Goal: Navigation & Orientation: Find specific page/section

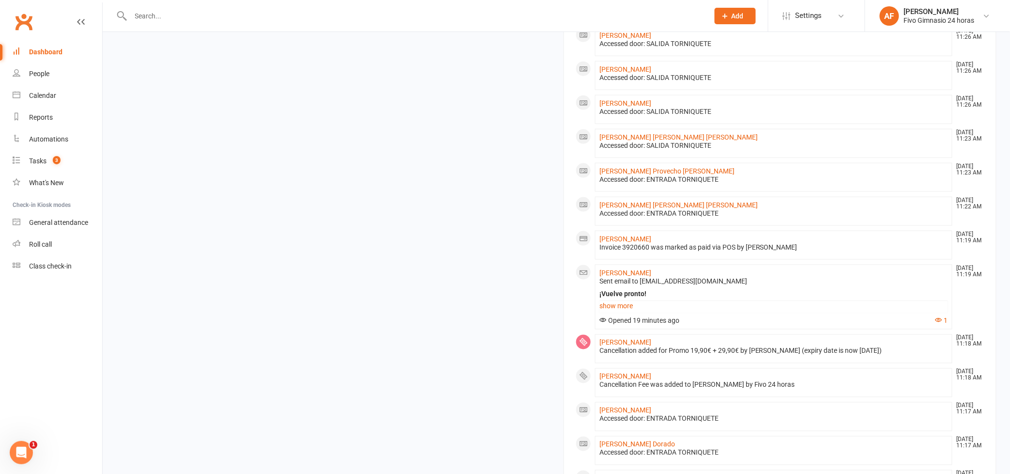
scroll to position [463, 0]
click at [618, 274] on link "[PERSON_NAME]" at bounding box center [625, 271] width 52 height 8
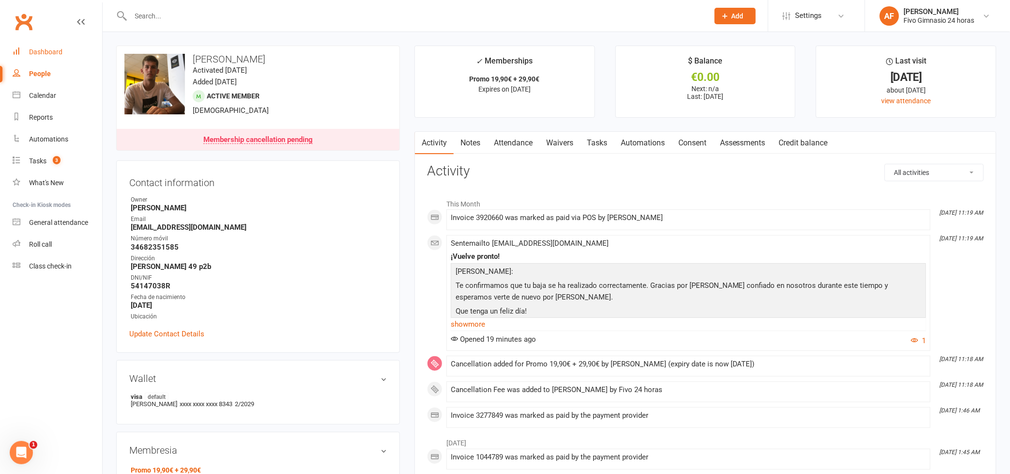
click at [44, 48] on div "Dashboard" at bounding box center [45, 52] width 33 height 8
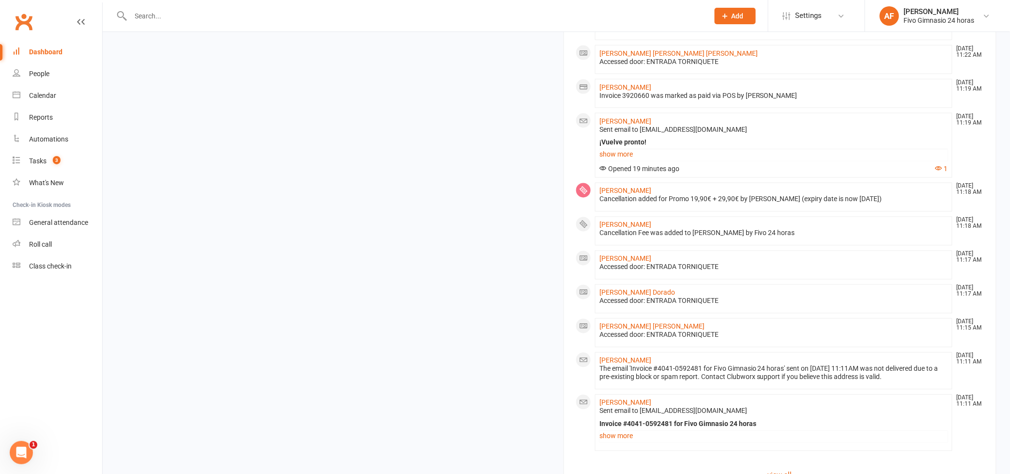
scroll to position [645, 0]
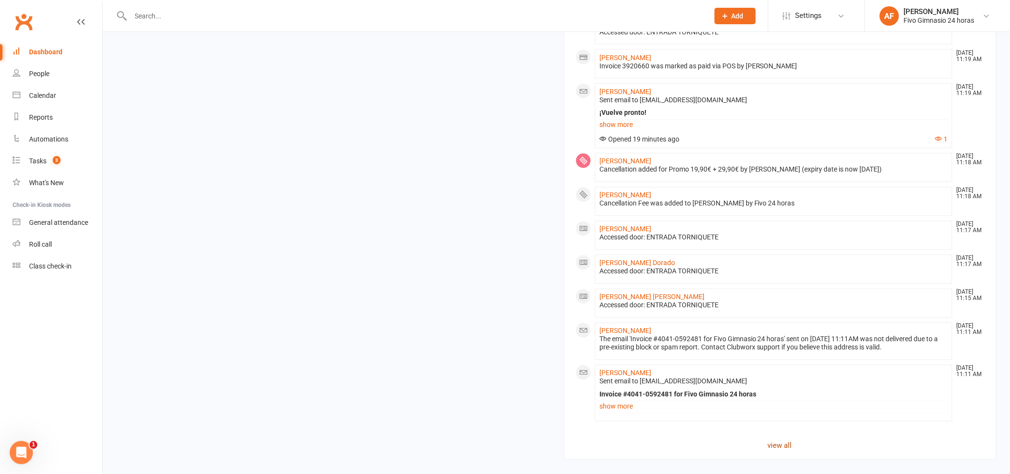
click at [774, 441] on link "view all" at bounding box center [780, 446] width 409 height 12
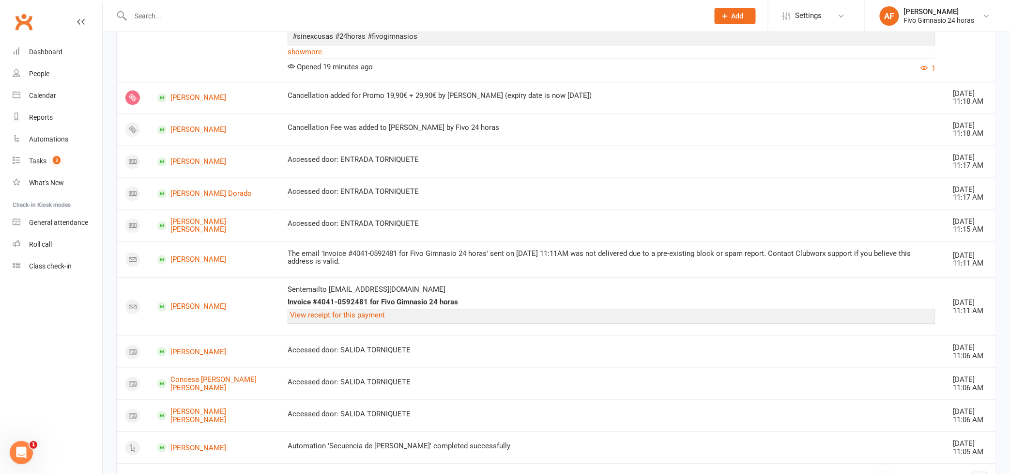
scroll to position [702, 0]
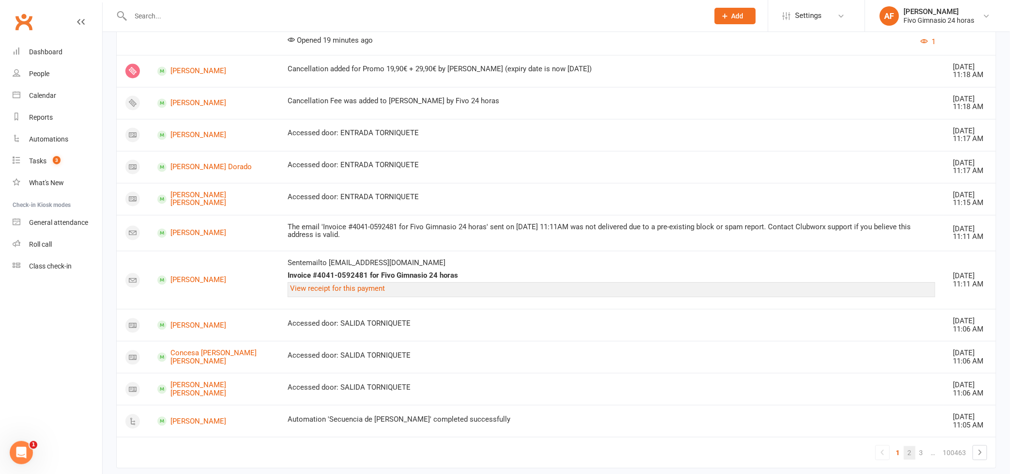
click at [906, 446] on link "2" at bounding box center [910, 453] width 12 height 14
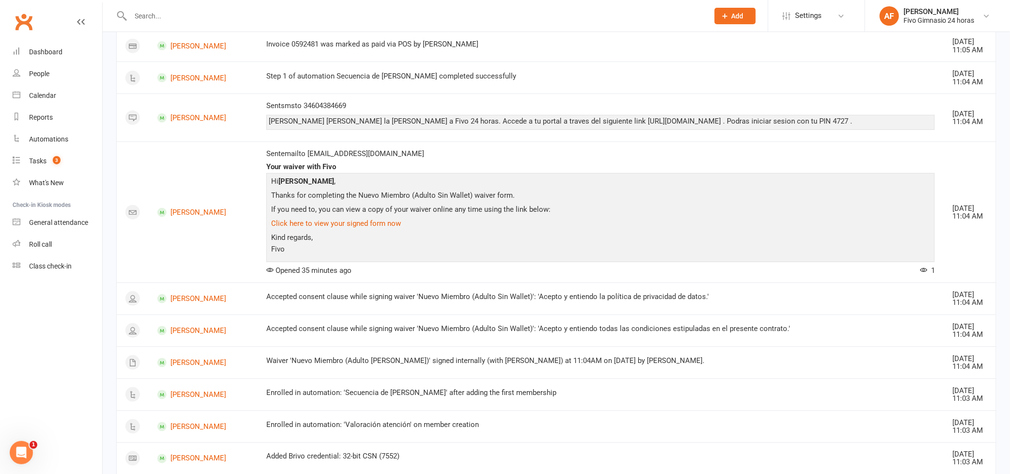
scroll to position [307, 0]
click at [196, 215] on link "[PERSON_NAME]" at bounding box center [203, 213] width 92 height 9
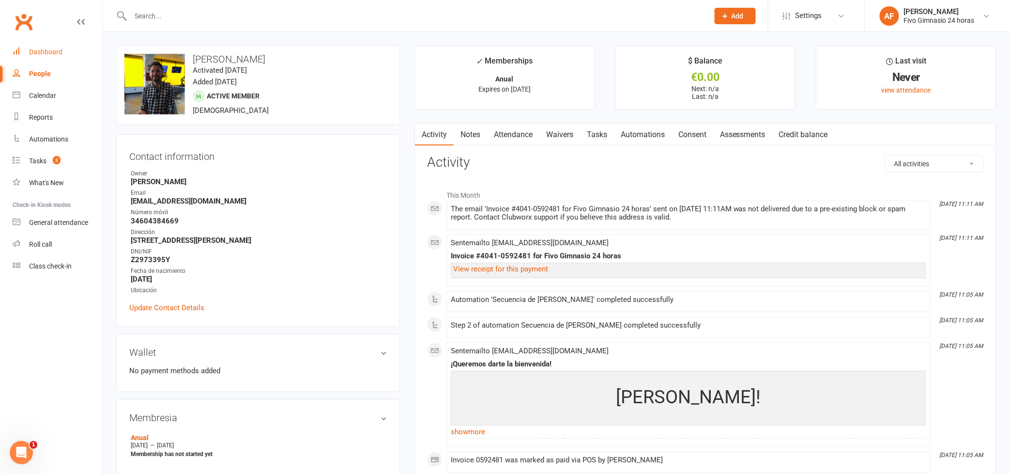
click at [51, 45] on link "Dashboard" at bounding box center [58, 52] width 90 height 22
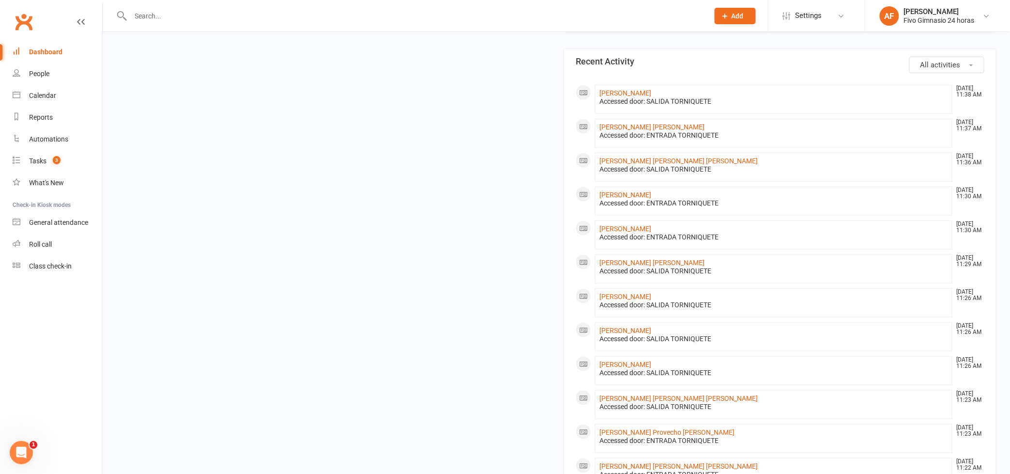
scroll to position [89, 0]
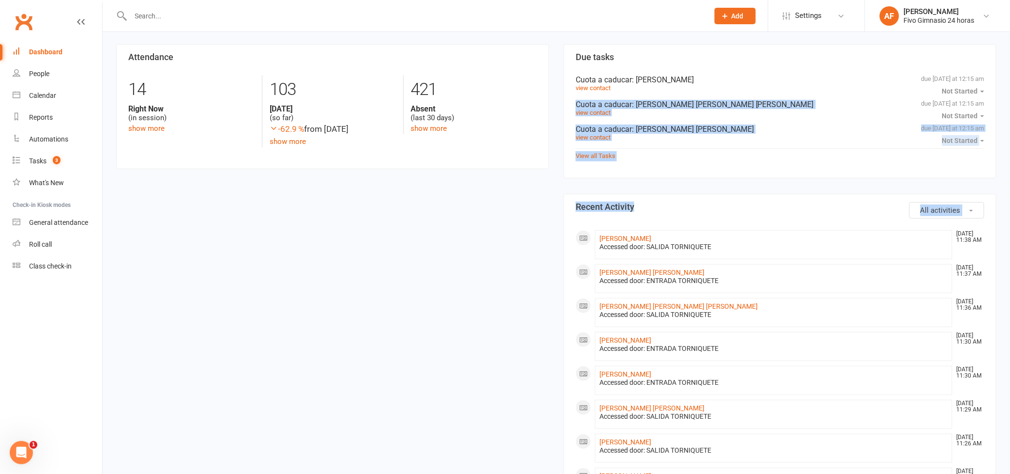
click at [978, 107] on div "Cuota a caducar : [PERSON_NAME] [PERSON_NAME] [PERSON_NAME]" at bounding box center [780, 104] width 409 height 9
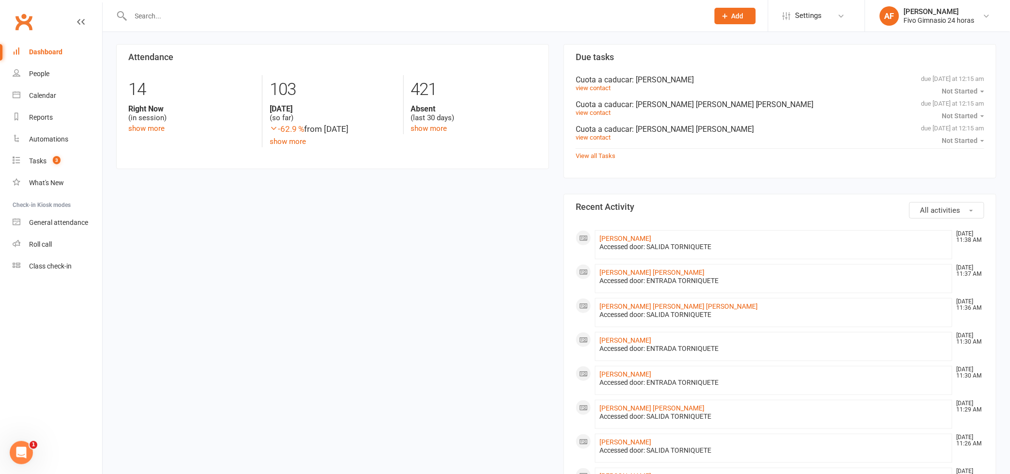
click at [562, 14] on input "text" at bounding box center [415, 16] width 574 height 14
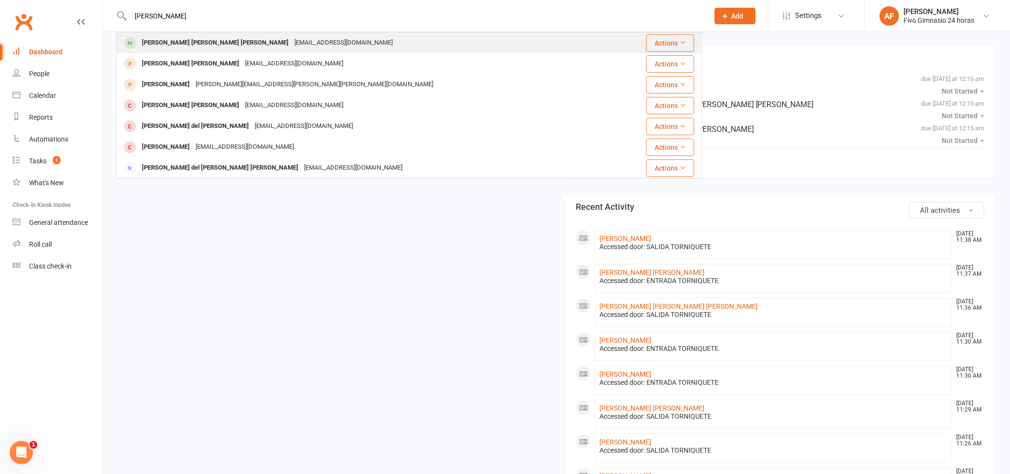
type input "[PERSON_NAME]"
click at [557, 36] on div "[PERSON_NAME] [PERSON_NAME] [PERSON_NAME] [EMAIL_ADDRESS][DOMAIN_NAME]" at bounding box center [366, 43] width 498 height 20
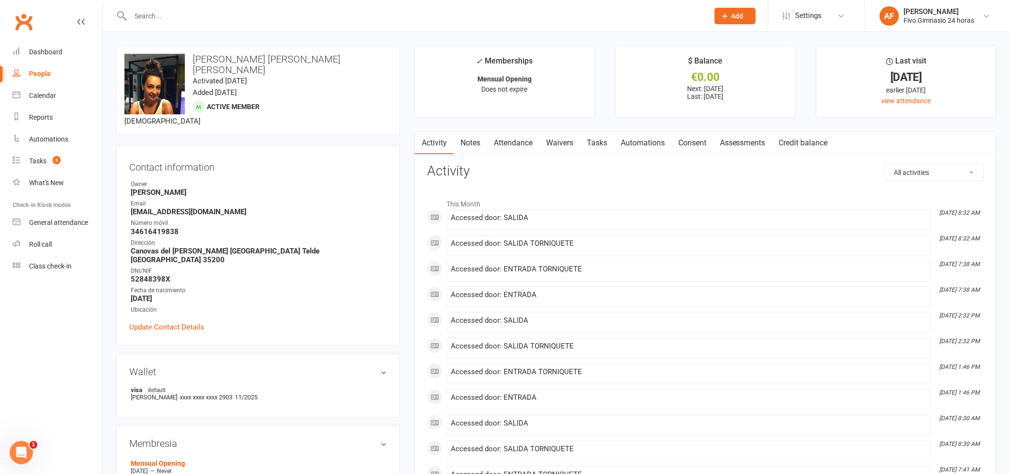
click at [528, 137] on link "Attendance" at bounding box center [513, 143] width 52 height 22
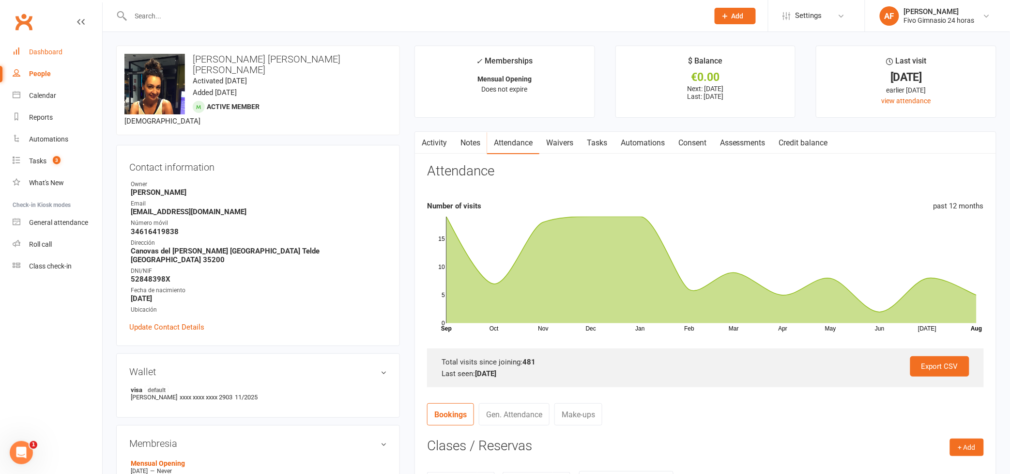
click at [38, 52] on div "Dashboard" at bounding box center [45, 52] width 33 height 8
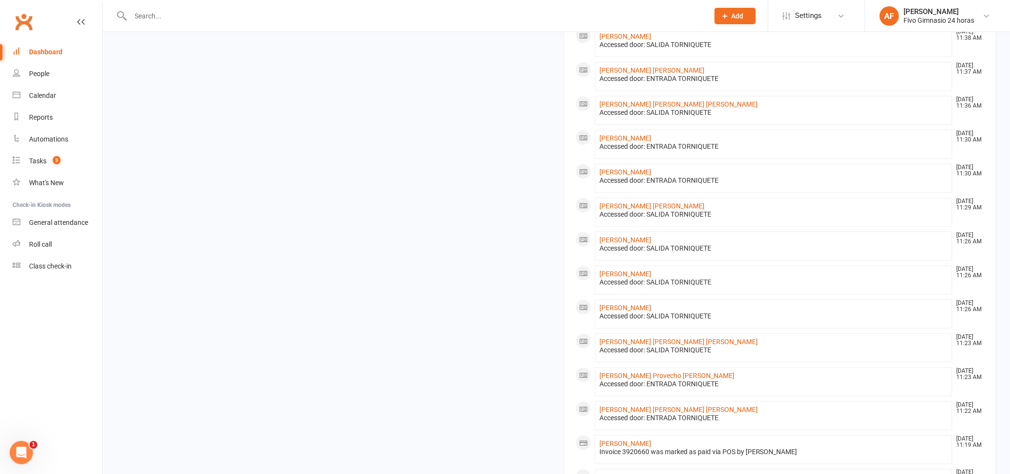
scroll to position [339, 0]
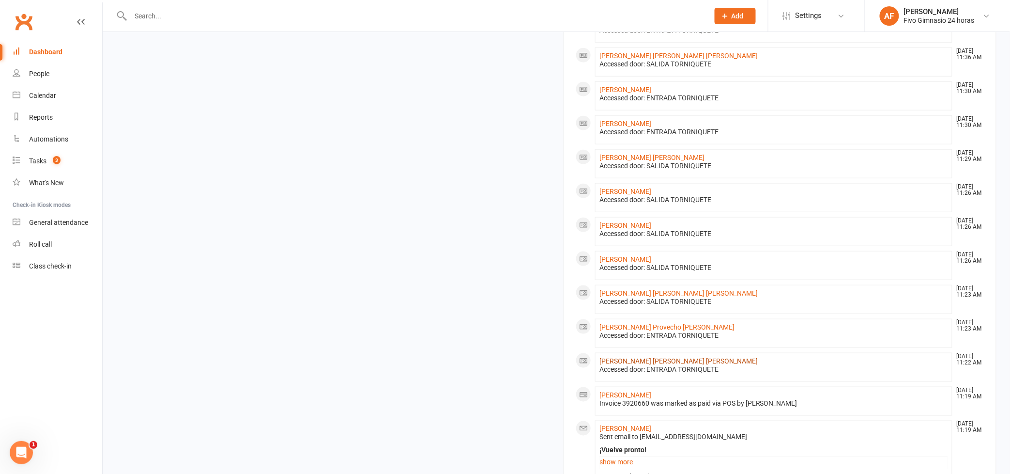
click at [667, 360] on link "[PERSON_NAME] [PERSON_NAME] [PERSON_NAME]" at bounding box center [678, 361] width 158 height 8
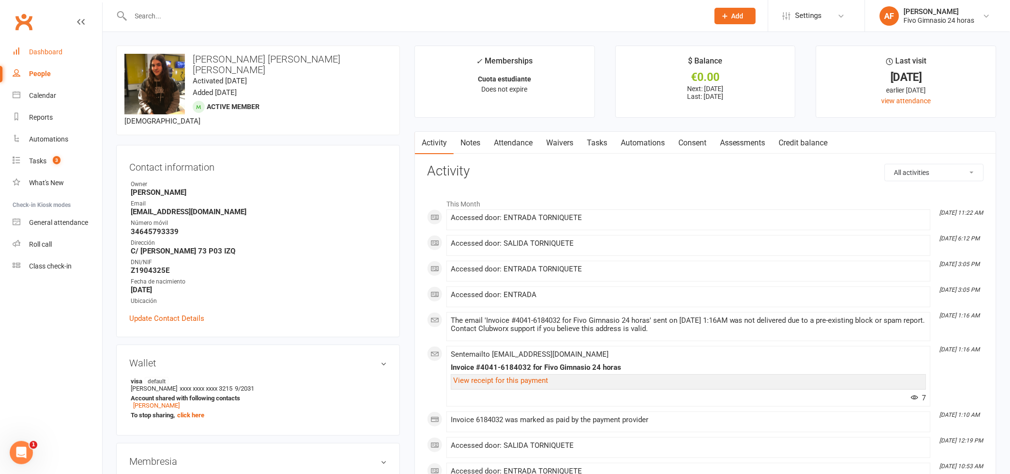
click at [30, 55] on div "Dashboard" at bounding box center [45, 52] width 33 height 8
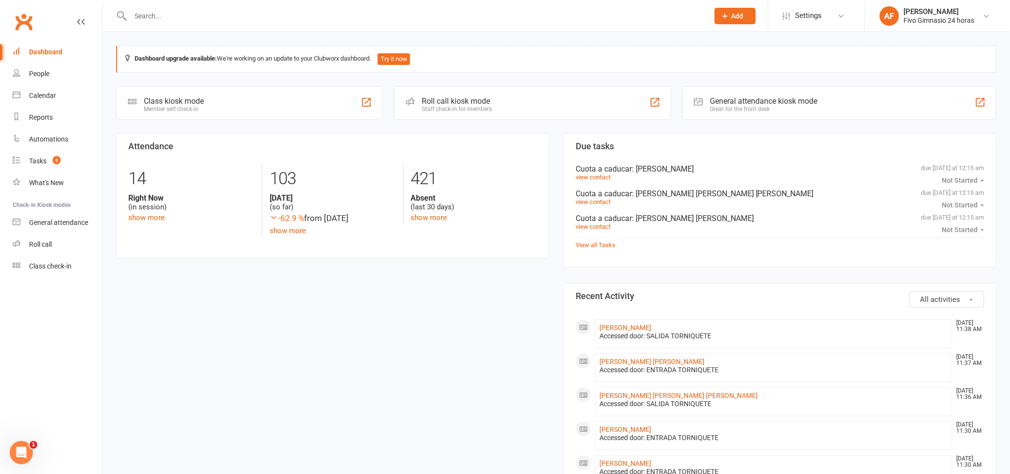
drag, startPoint x: 1014, startPoint y: 299, endPoint x: 998, endPoint y: 76, distance: 223.9
click at [42, 95] on div "Calendar" at bounding box center [42, 96] width 27 height 8
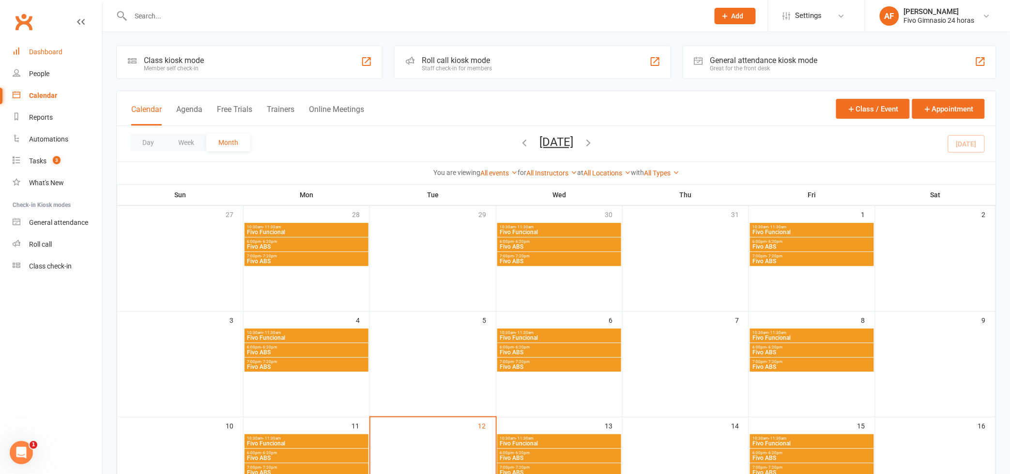
click at [45, 54] on div "Dashboard" at bounding box center [45, 52] width 33 height 8
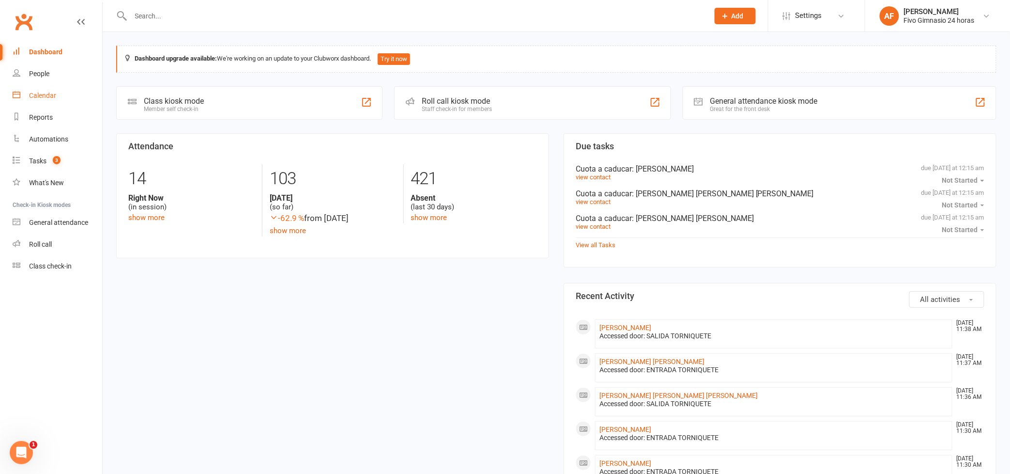
click at [29, 98] on div "Calendar" at bounding box center [42, 96] width 27 height 8
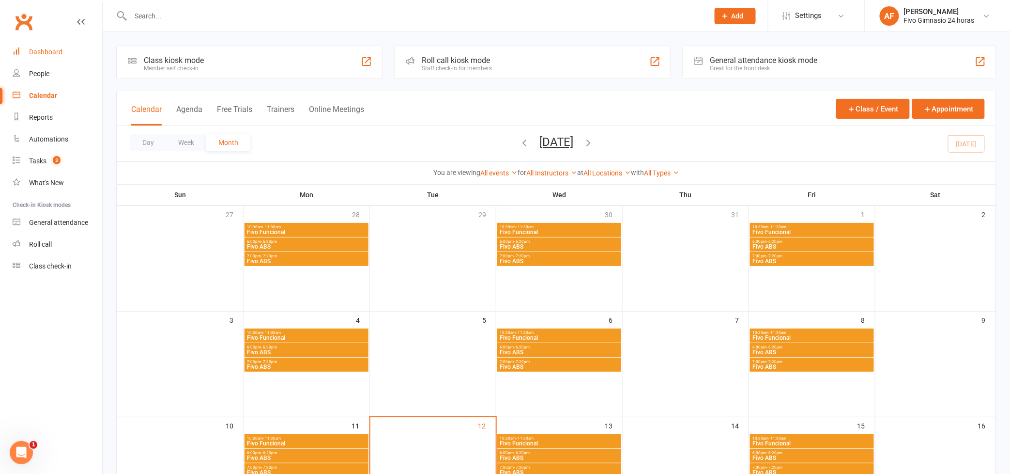
click at [46, 51] on div "Dashboard" at bounding box center [45, 52] width 33 height 8
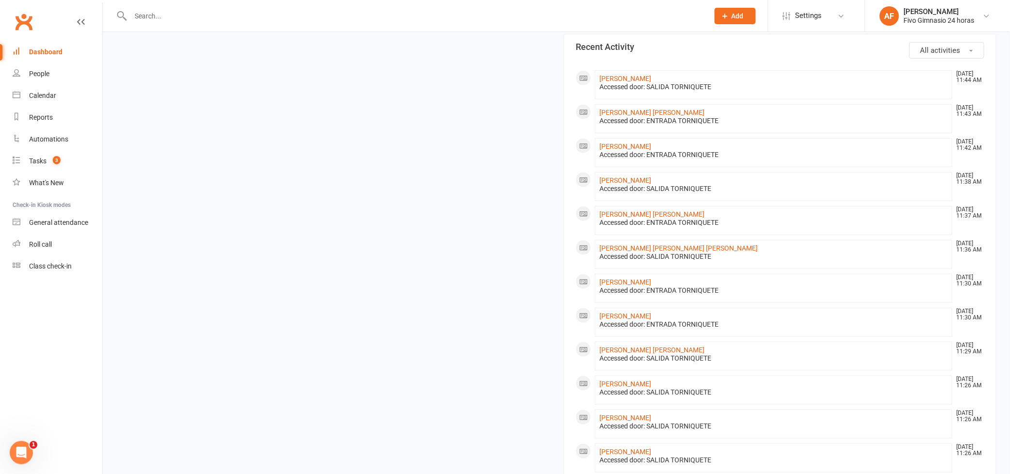
scroll to position [254, 0]
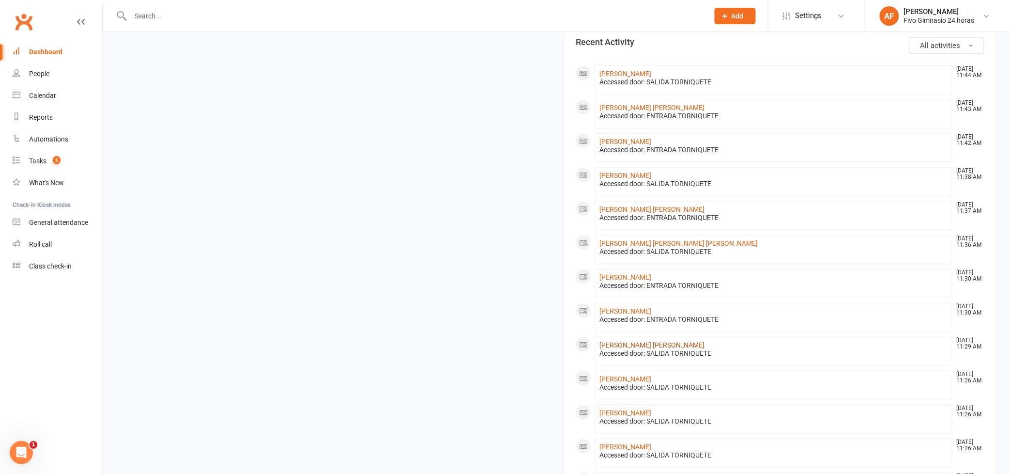
click at [630, 343] on link "[PERSON_NAME] [PERSON_NAME]" at bounding box center [651, 345] width 105 height 8
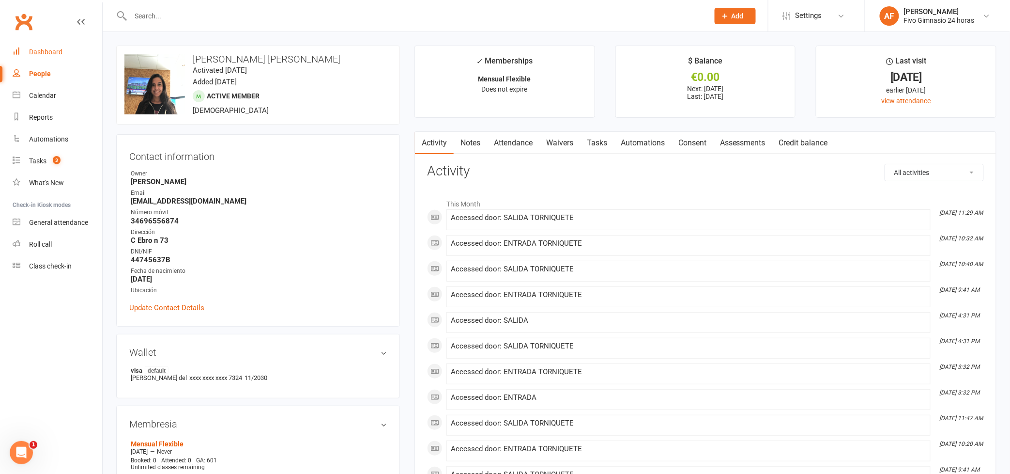
click at [46, 49] on div "Dashboard" at bounding box center [45, 52] width 33 height 8
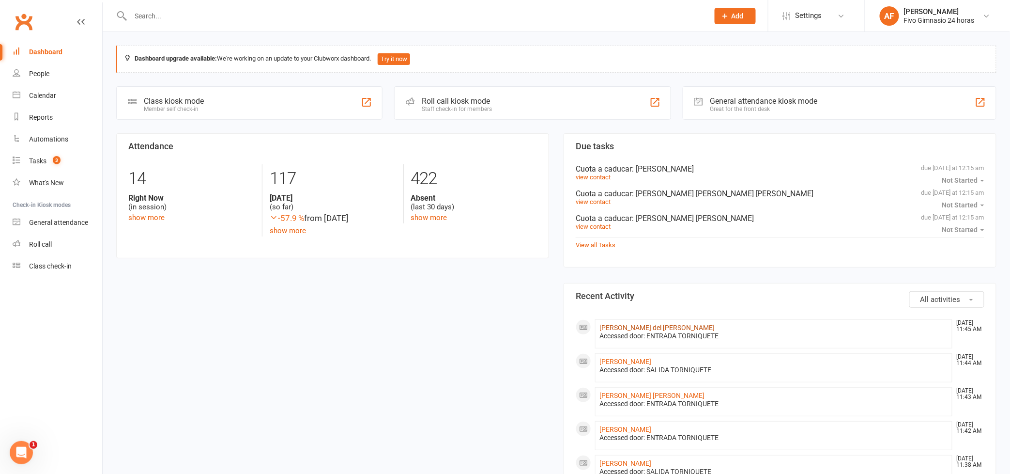
click at [624, 328] on link "[PERSON_NAME] del [PERSON_NAME]" at bounding box center [656, 327] width 115 height 8
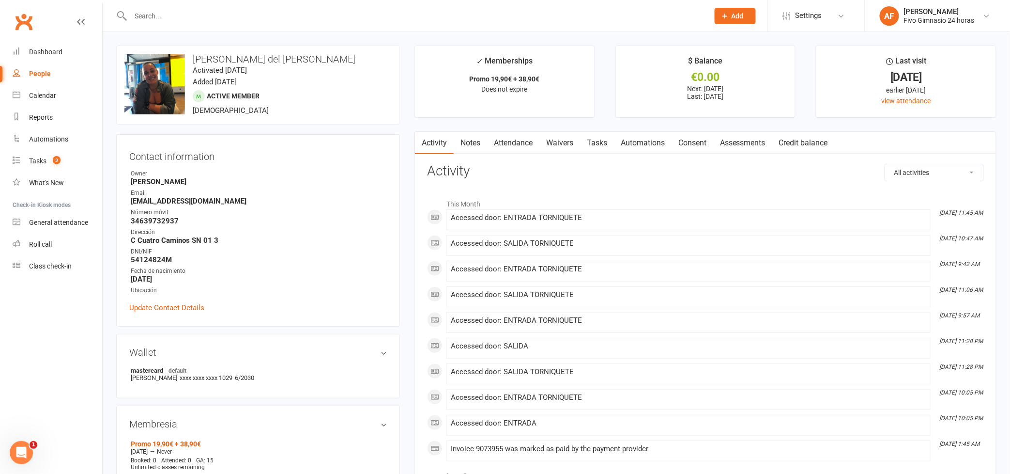
click at [531, 141] on link "Attendance" at bounding box center [513, 143] width 52 height 22
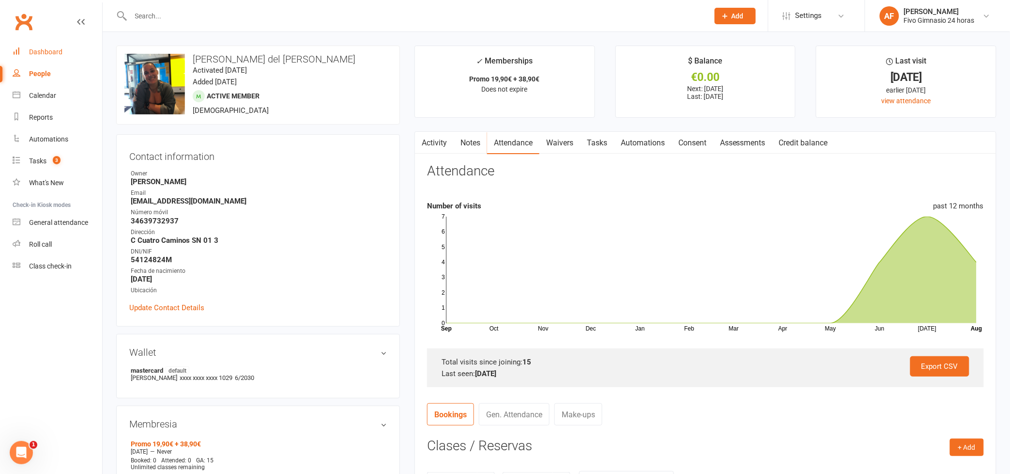
click at [44, 53] on div "Dashboard" at bounding box center [45, 52] width 33 height 8
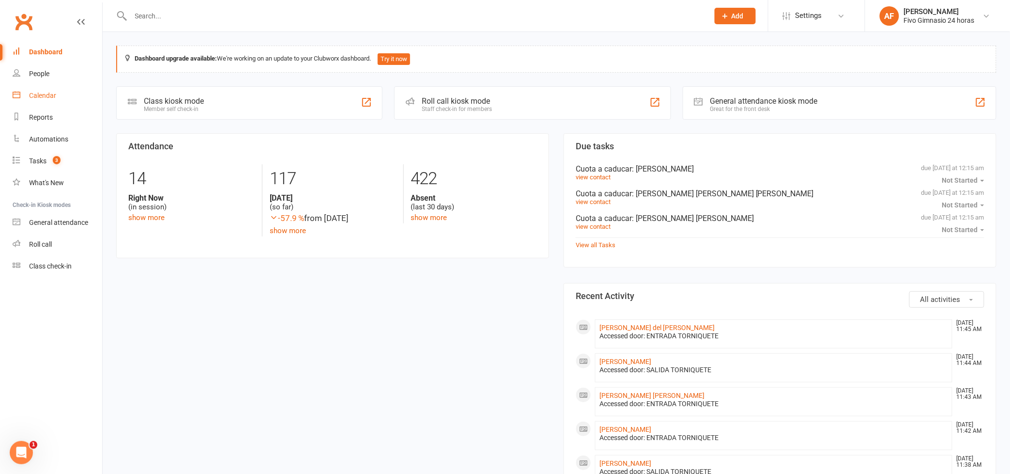
click at [41, 95] on div "Calendar" at bounding box center [42, 96] width 27 height 8
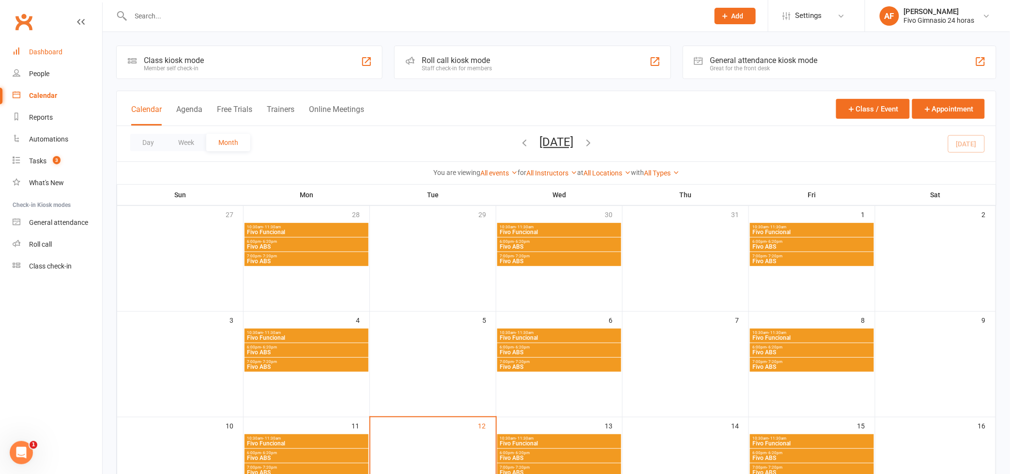
click at [42, 51] on div "Dashboard" at bounding box center [45, 52] width 33 height 8
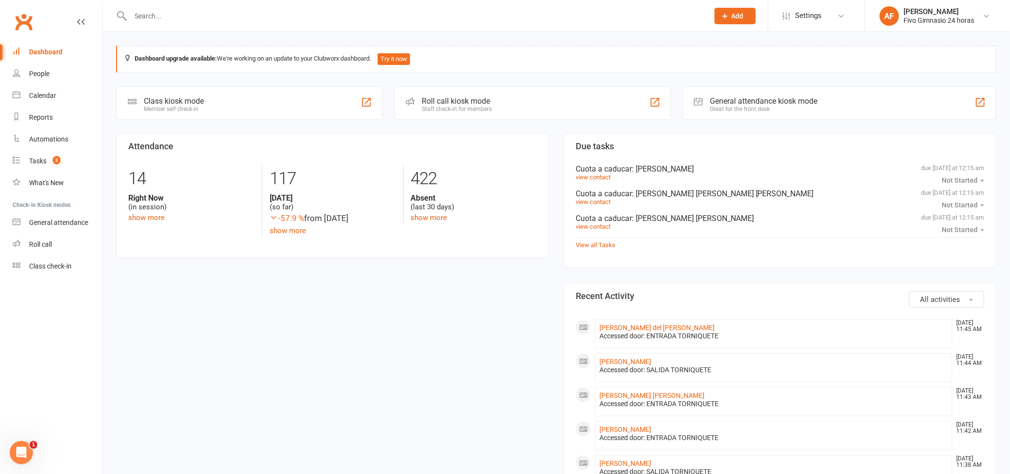
scroll to position [2, 0]
click at [45, 97] on div "Calendar" at bounding box center [42, 96] width 27 height 8
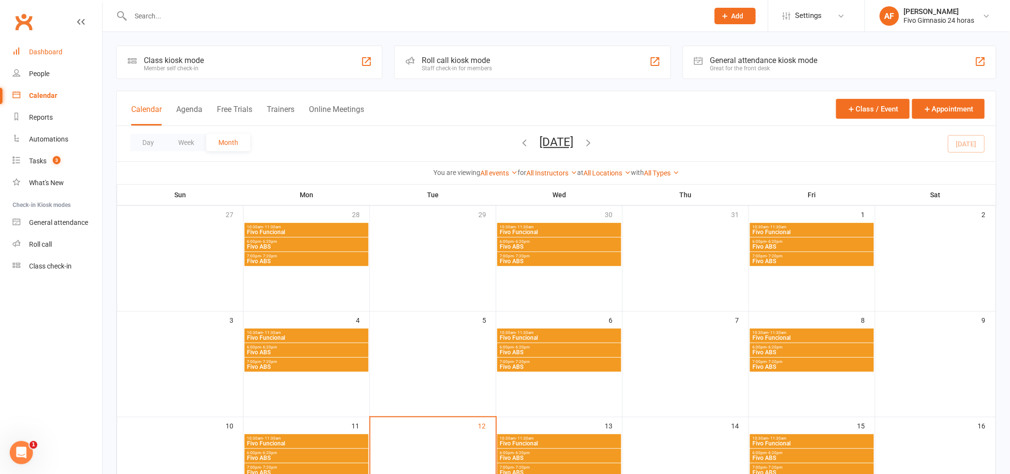
click at [48, 50] on div "Dashboard" at bounding box center [45, 52] width 33 height 8
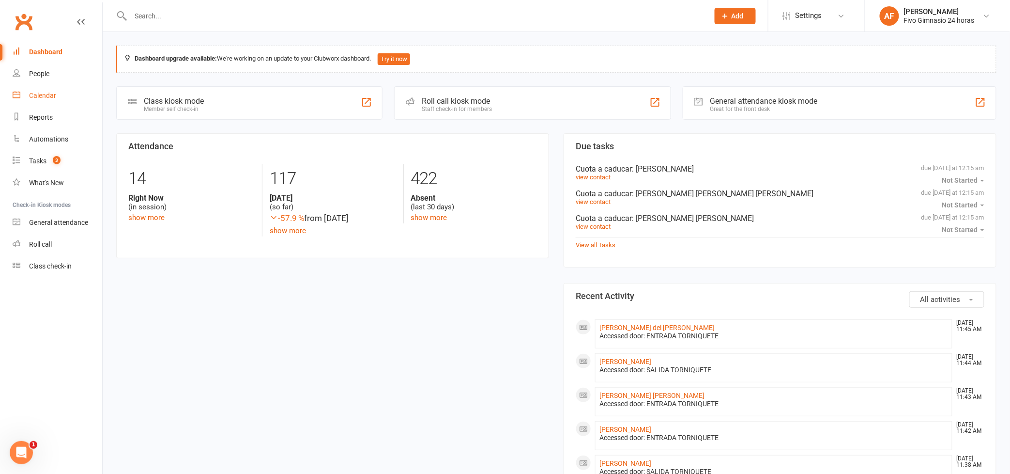
click at [31, 100] on link "Calendar" at bounding box center [58, 96] width 90 height 22
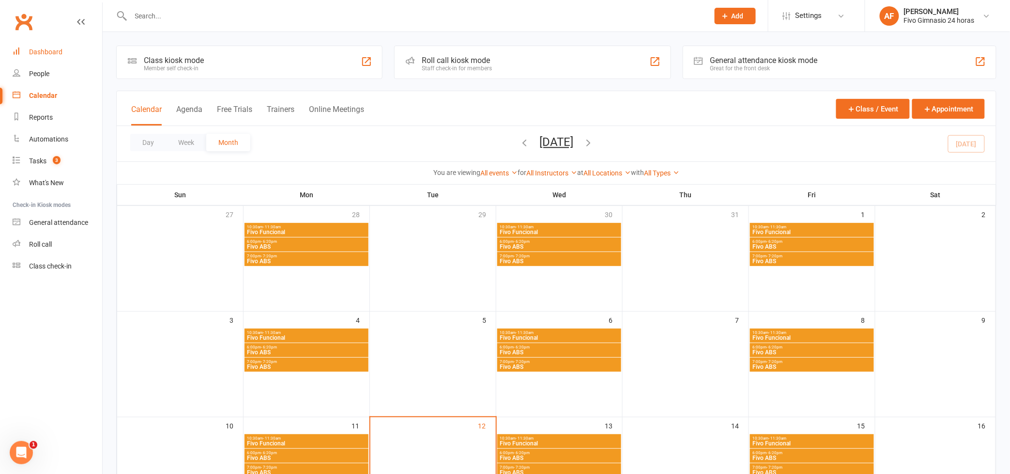
click at [34, 55] on div "Dashboard" at bounding box center [45, 52] width 33 height 8
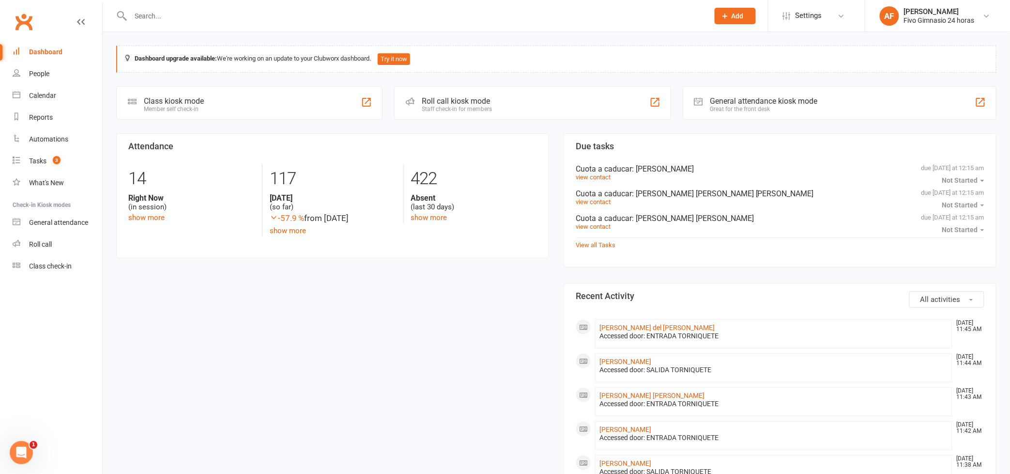
click at [39, 51] on div "Dashboard" at bounding box center [45, 52] width 33 height 8
click at [40, 90] on link "Calendar" at bounding box center [58, 96] width 90 height 22
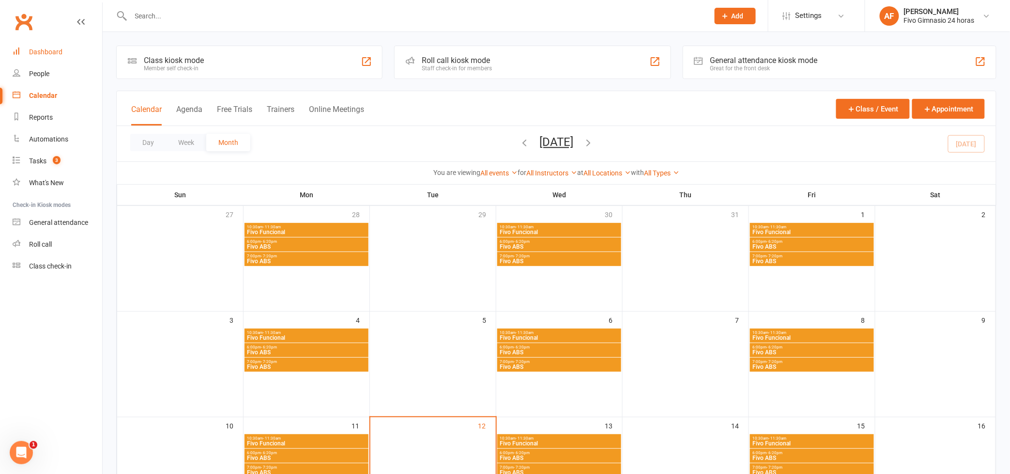
click at [41, 52] on div "Dashboard" at bounding box center [45, 52] width 33 height 8
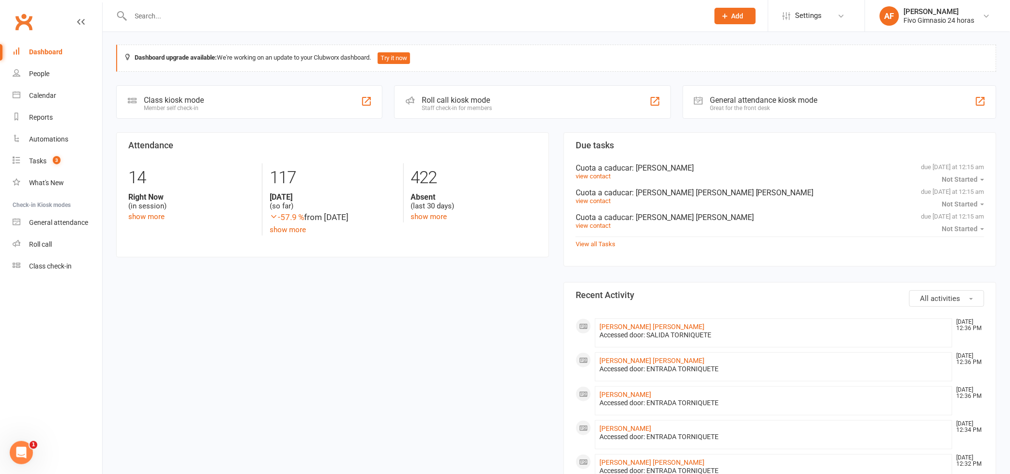
scroll to position [2, 0]
click at [678, 326] on link "[PERSON_NAME] [PERSON_NAME]" at bounding box center [651, 326] width 105 height 8
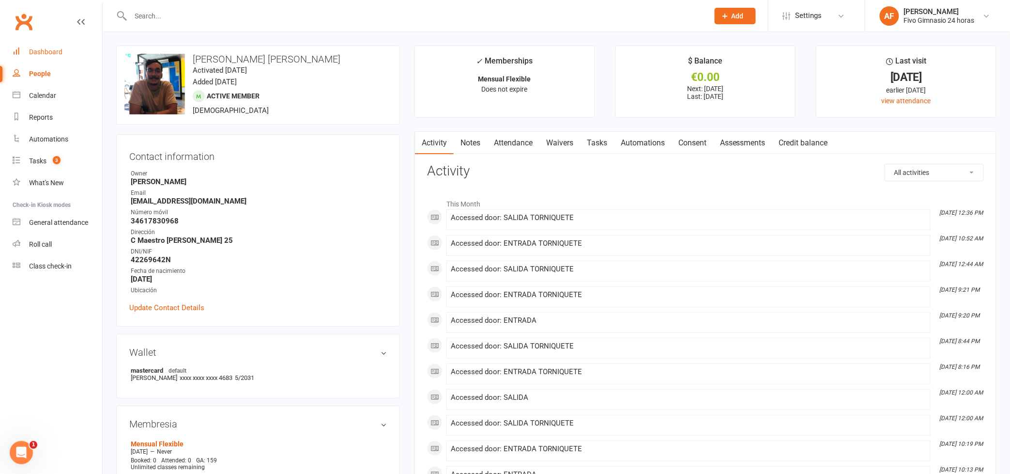
click at [53, 54] on div "Dashboard" at bounding box center [45, 52] width 33 height 8
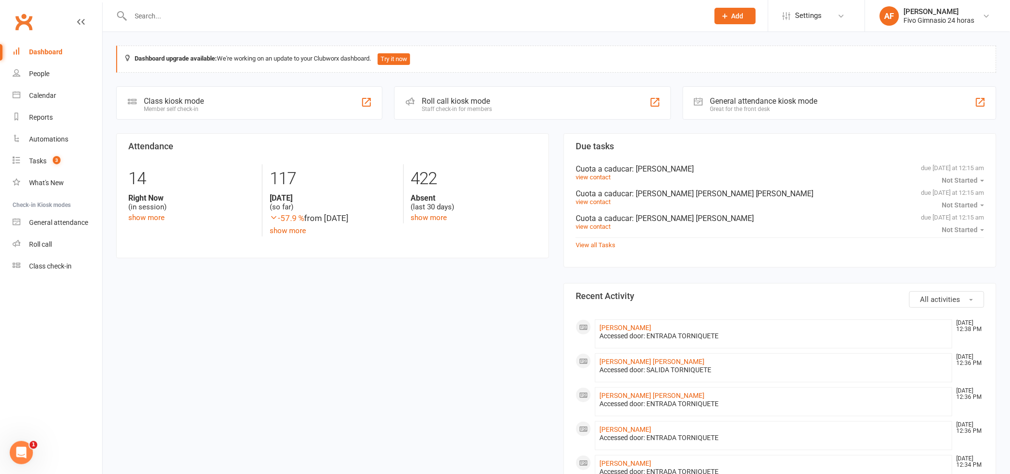
click at [446, 16] on input "text" at bounding box center [415, 16] width 574 height 14
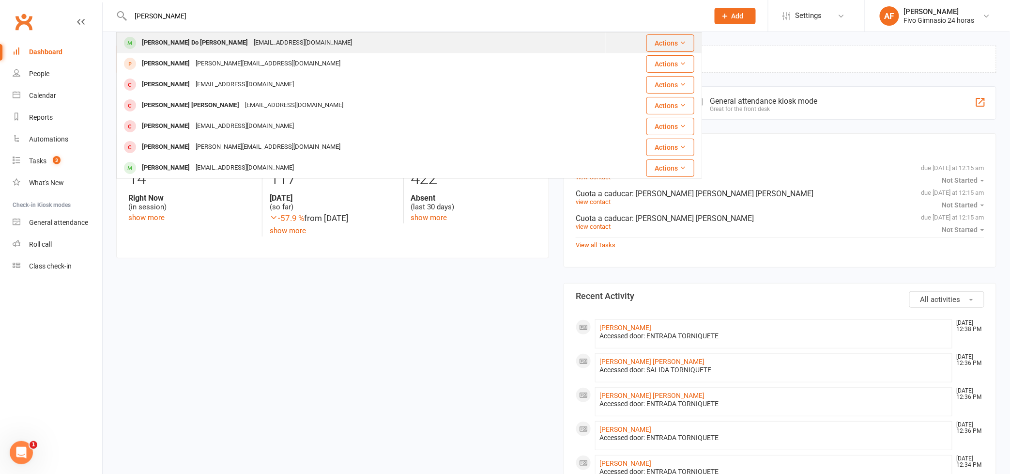
type input "[PERSON_NAME]"
click at [437, 40] on div "[PERSON_NAME] Do [PERSON_NAME] [EMAIL_ADDRESS][DOMAIN_NAME]" at bounding box center [361, 43] width 488 height 20
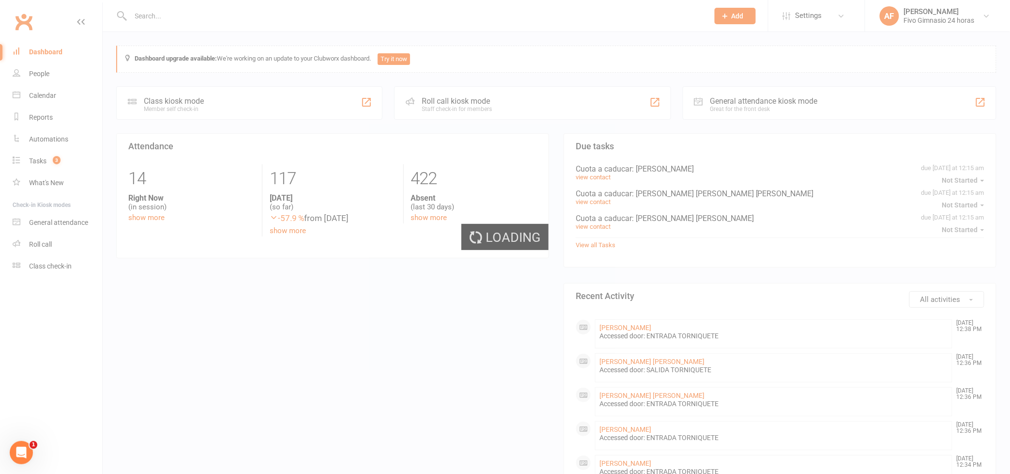
scroll to position [2, 0]
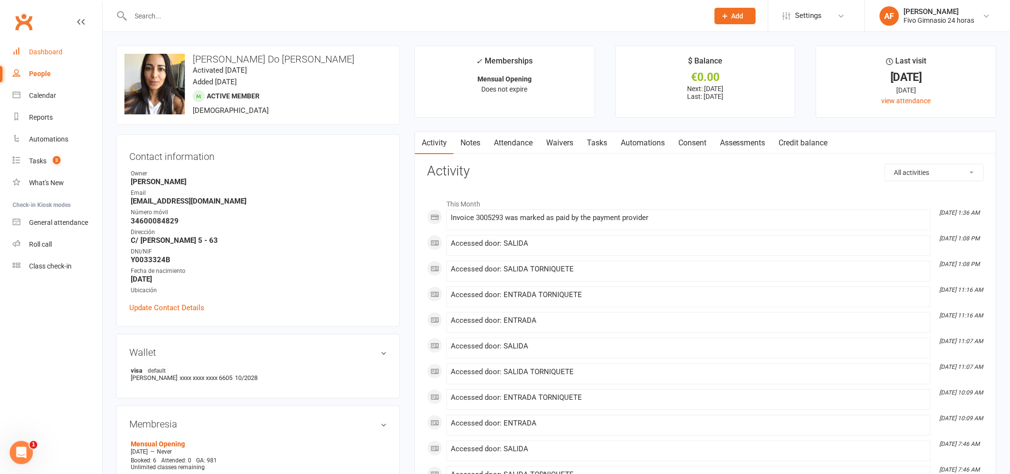
click at [32, 56] on link "Dashboard" at bounding box center [58, 52] width 90 height 22
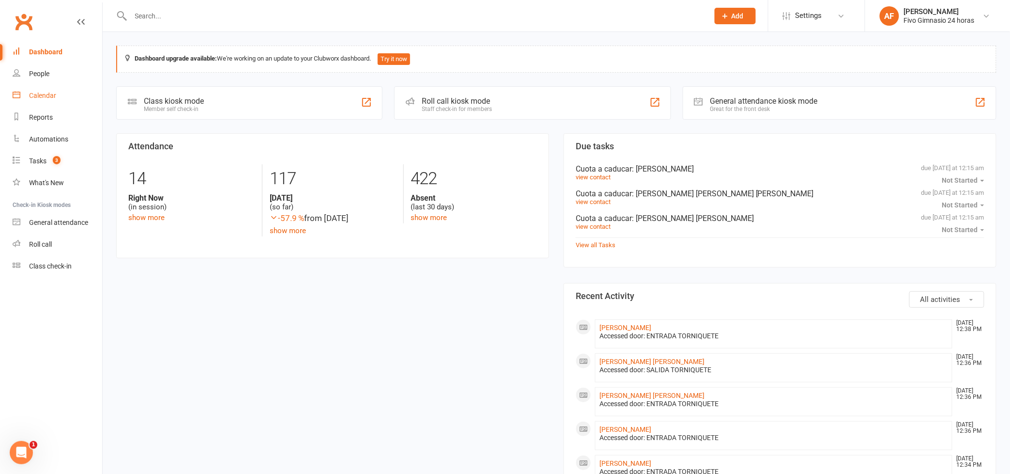
click at [26, 96] on link "Calendar" at bounding box center [58, 96] width 90 height 22
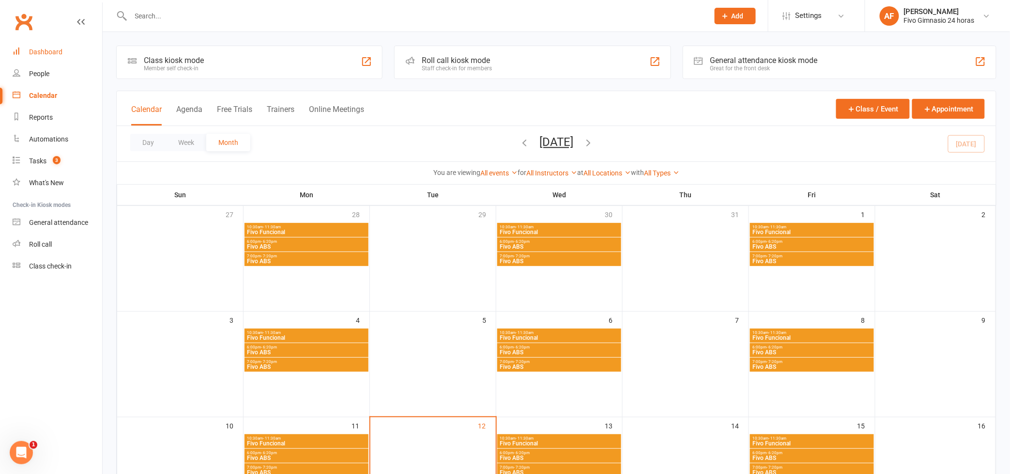
click at [40, 56] on div "Dashboard" at bounding box center [45, 52] width 33 height 8
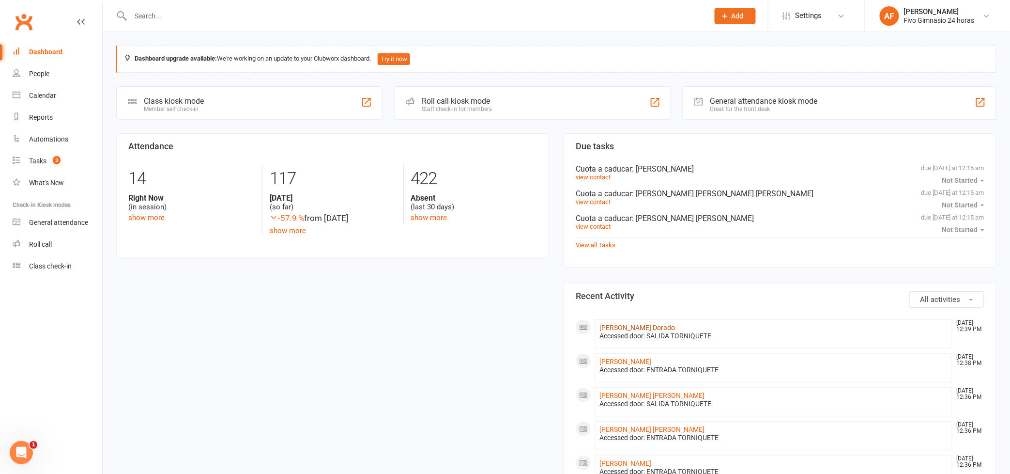
click at [629, 330] on link "[PERSON_NAME] Dorado" at bounding box center [637, 327] width 76 height 8
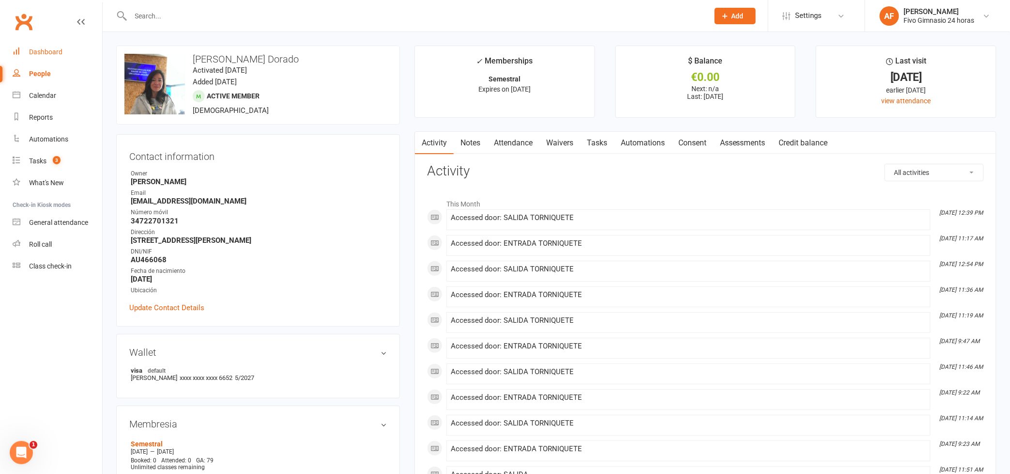
click at [36, 51] on div "Dashboard" at bounding box center [45, 52] width 33 height 8
